Goal: Find specific page/section: Find specific page/section

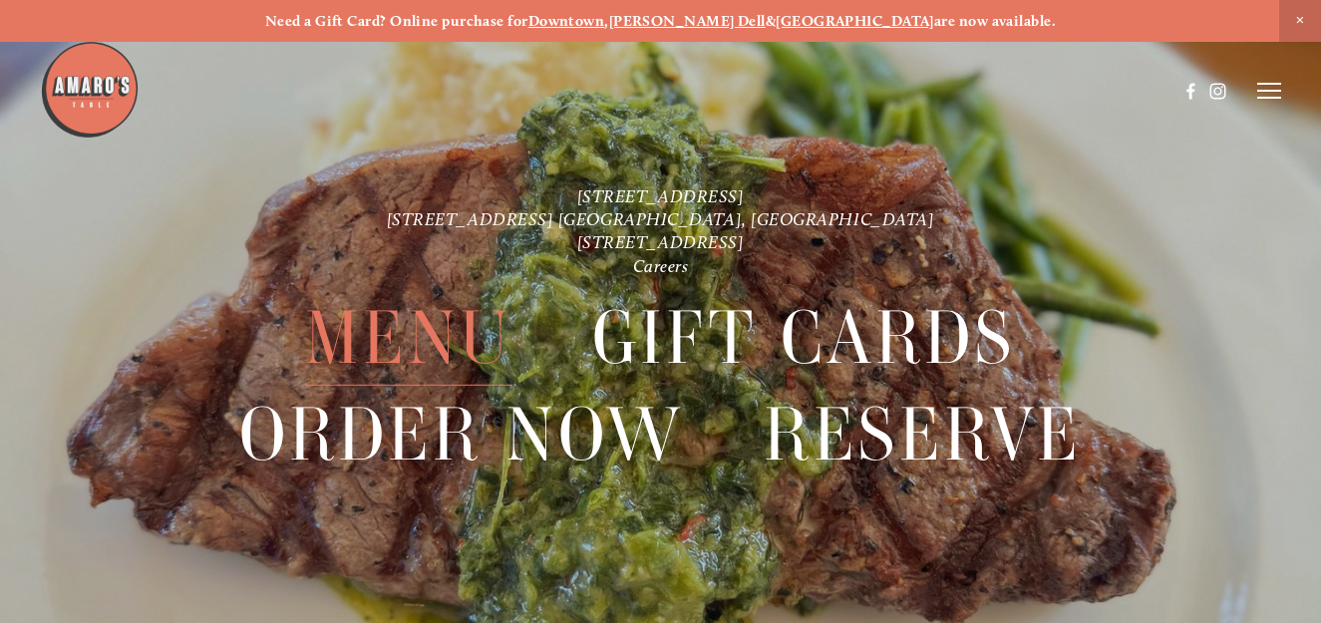
click at [427, 337] on span "Menu" at bounding box center [408, 338] width 207 height 96
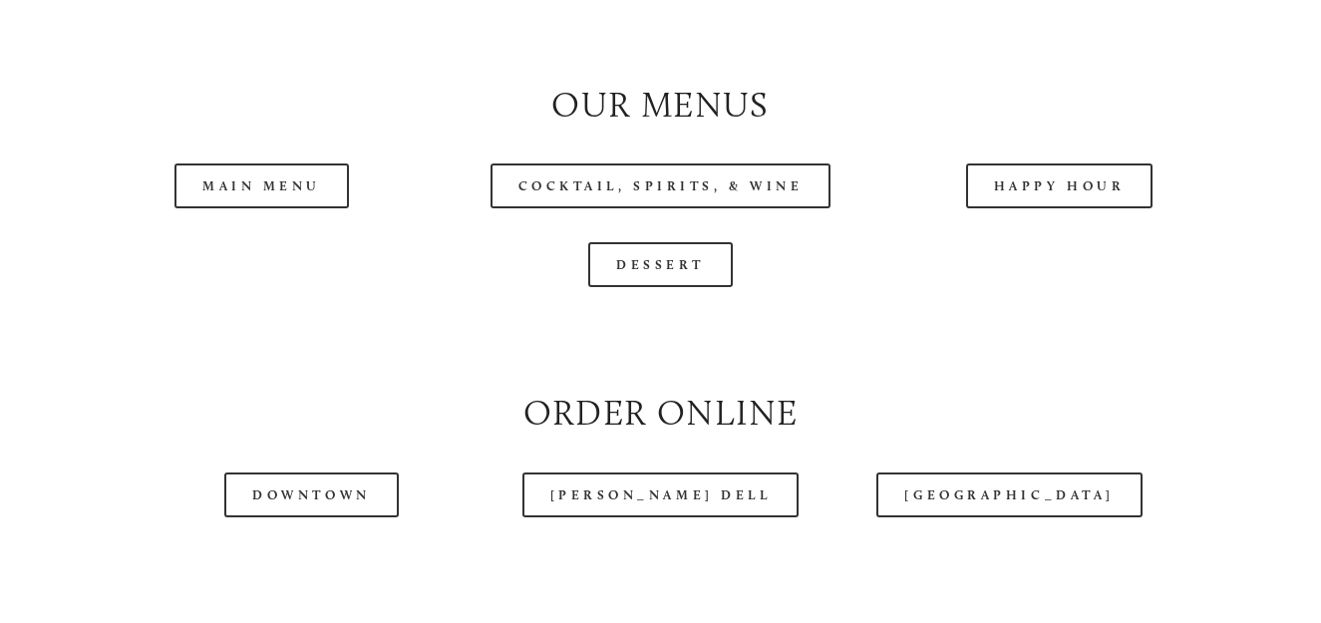
scroll to position [1895, 0]
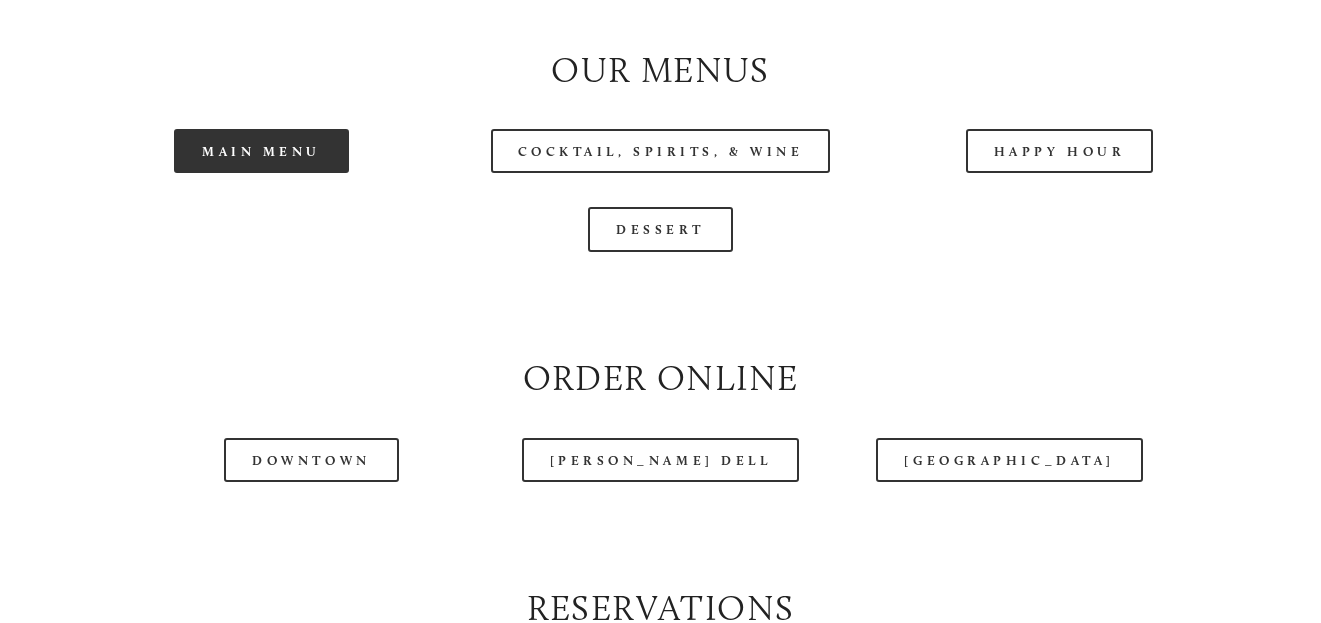
click at [317, 174] on link "Main Menu" at bounding box center [262, 151] width 175 height 45
